Goal: Navigation & Orientation: Find specific page/section

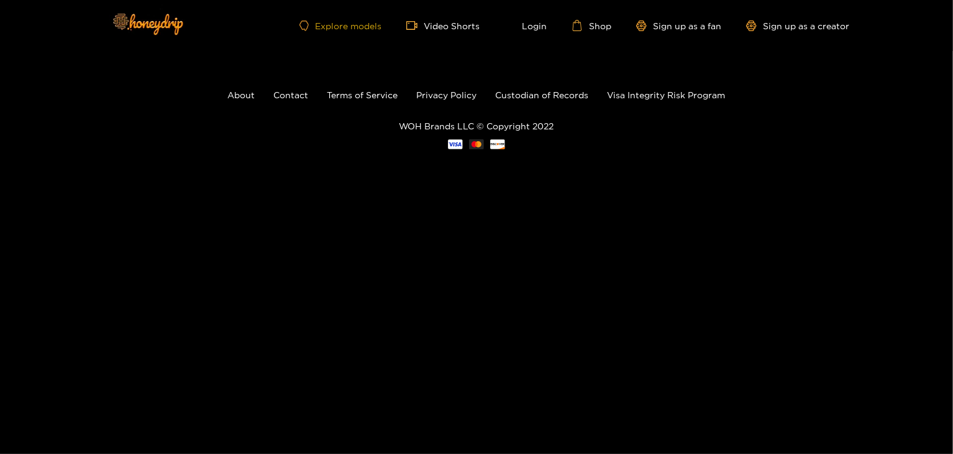
click at [354, 29] on link "Explore models" at bounding box center [341, 26] width 82 height 11
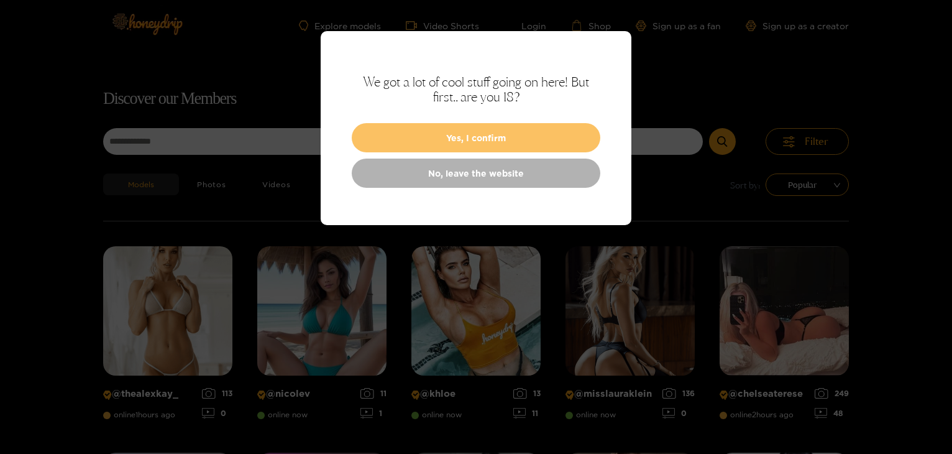
click at [486, 136] on button "Yes, I confirm" at bounding box center [476, 137] width 249 height 29
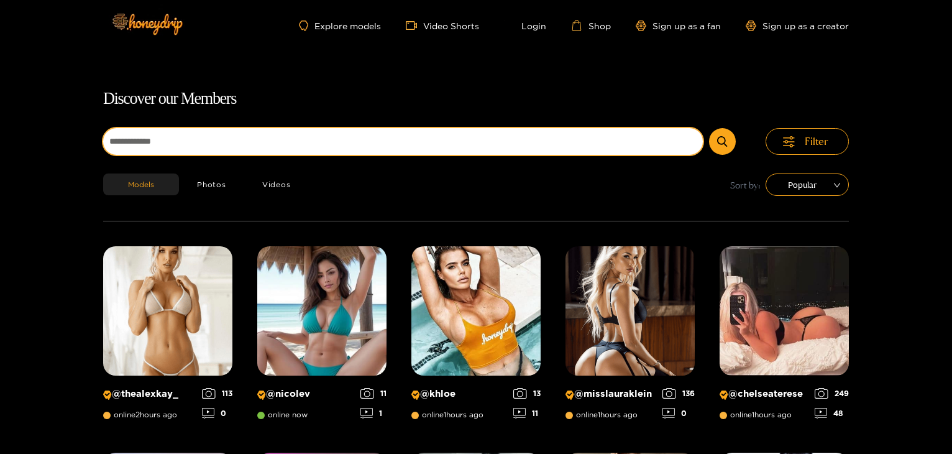
click at [474, 137] on input at bounding box center [403, 141] width 600 height 27
click at [328, 144] on input at bounding box center [403, 141] width 600 height 27
type input "*****"
click at [709, 128] on button "submit" at bounding box center [722, 141] width 27 height 27
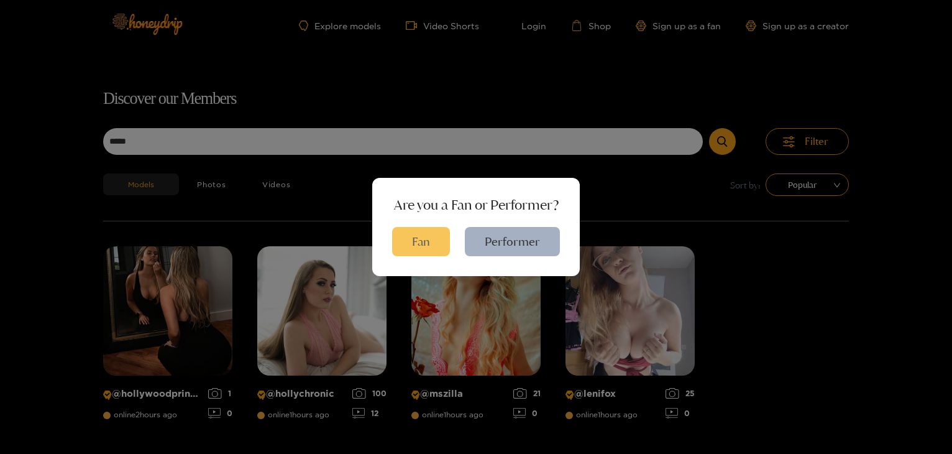
click at [436, 242] on button "Fan" at bounding box center [421, 241] width 58 height 29
